Goal: Task Accomplishment & Management: Complete application form

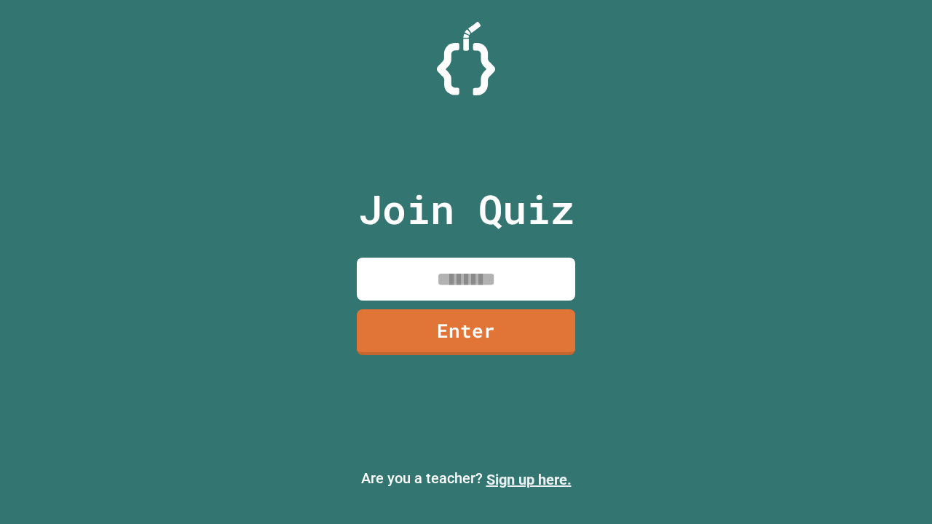
click at [529, 480] on link "Sign up here." at bounding box center [528, 479] width 85 height 17
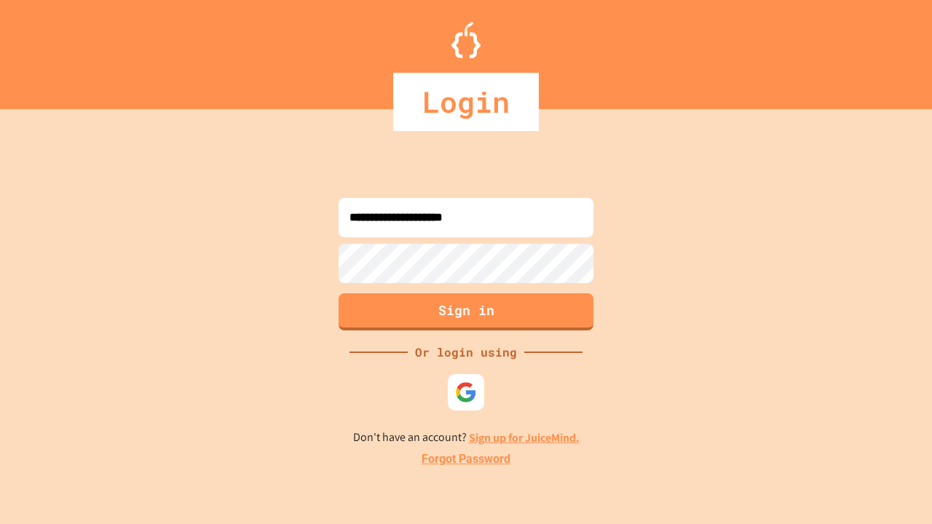
type input "**********"
